Goal: Check status: Check status

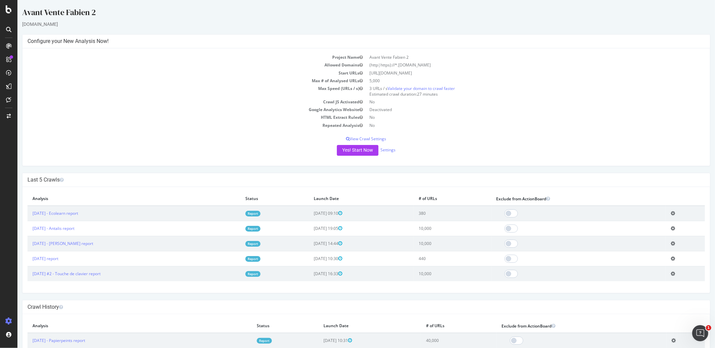
scroll to position [14, 0]
click at [78, 214] on link "[DATE] - Ecolearn report" at bounding box center [55, 213] width 46 height 6
